Goal: Navigation & Orientation: Find specific page/section

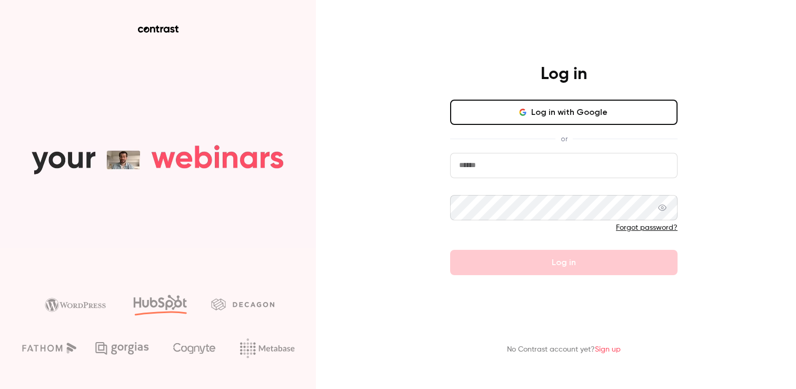
click at [536, 112] on button "Log in with Google" at bounding box center [564, 112] width 228 height 25
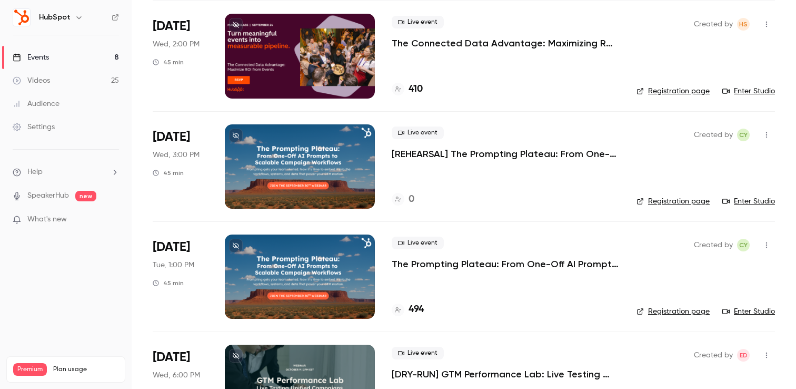
scroll to position [205, 0]
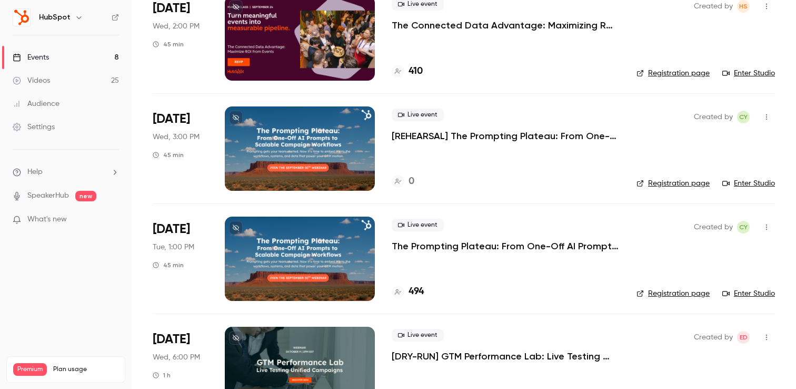
click at [744, 184] on link "Enter Studio" at bounding box center [749, 183] width 53 height 11
